Goal: Information Seeking & Learning: Learn about a topic

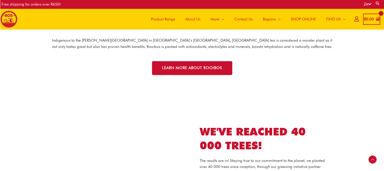
scroll to position [626, 0]
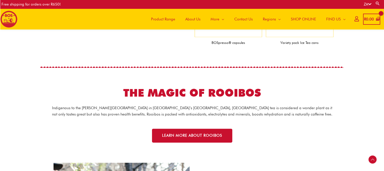
click at [197, 21] on span "About Us" at bounding box center [192, 19] width 15 height 15
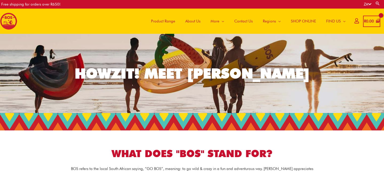
click at [166, 22] on span "Product Range" at bounding box center [163, 21] width 24 height 15
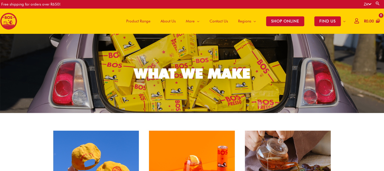
click at [171, 21] on span "About Us" at bounding box center [168, 21] width 15 height 15
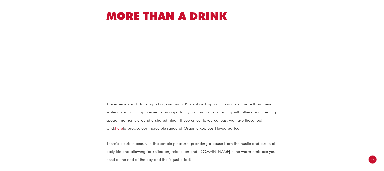
scroll to position [505, 0]
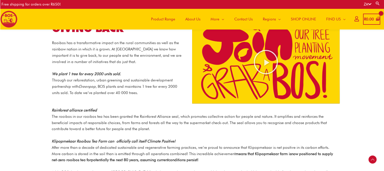
scroll to position [502, 0]
